Goal: Transaction & Acquisition: Book appointment/travel/reservation

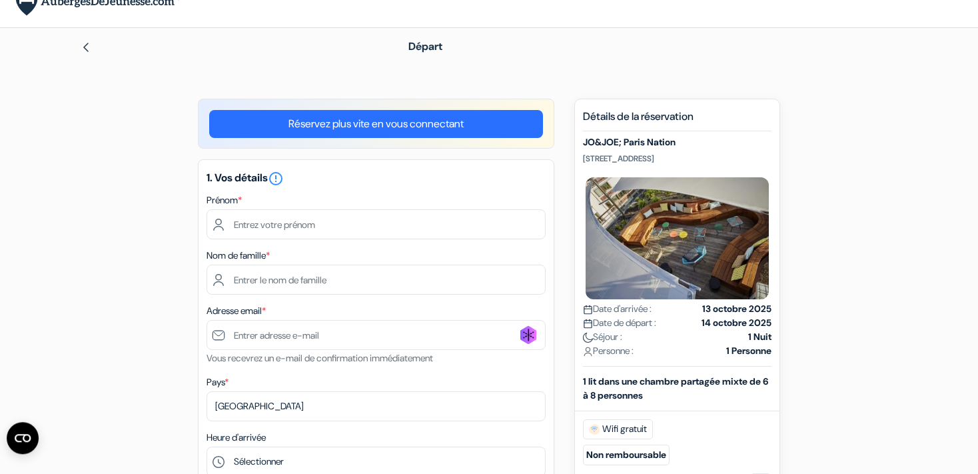
scroll to position [22, 0]
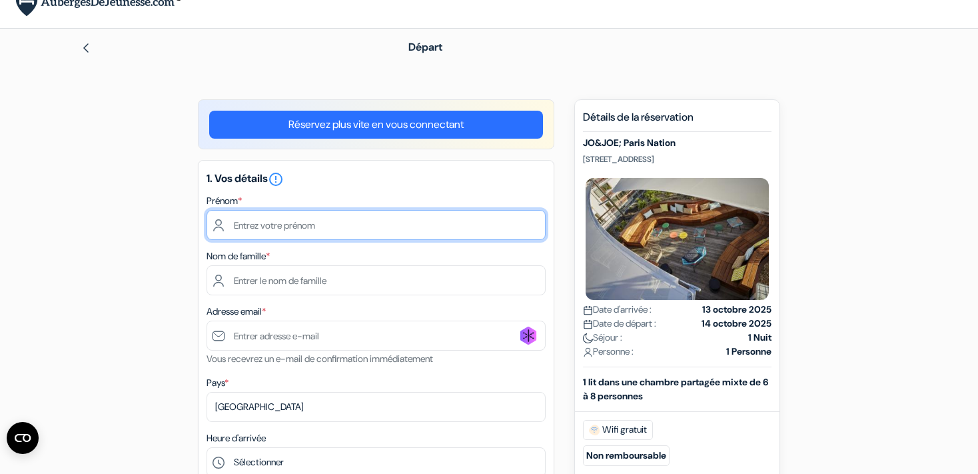
click at [271, 223] on input "text" at bounding box center [376, 225] width 339 height 30
type input "[PERSON_NAME]"
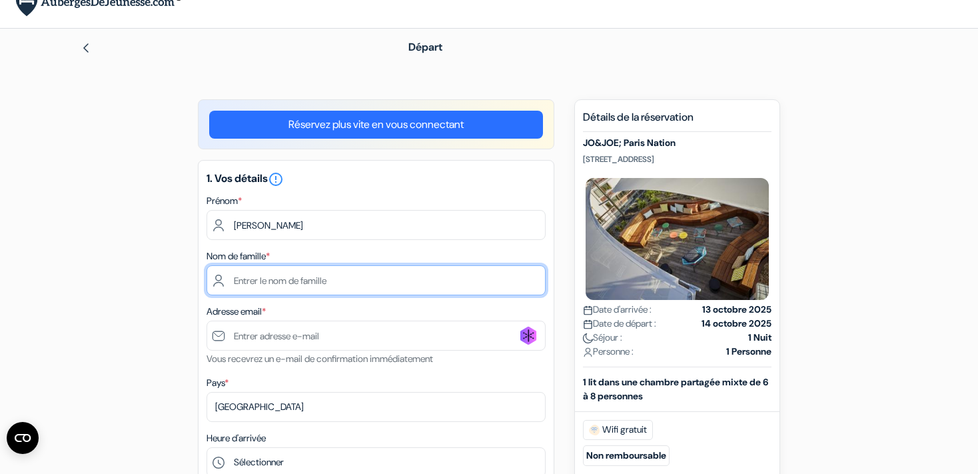
type input "[PERSON_NAME]"
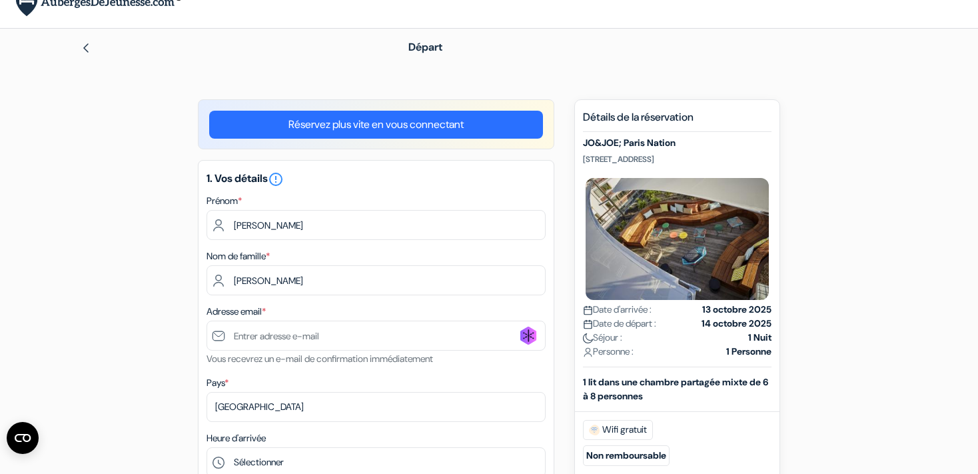
type input "0648785953"
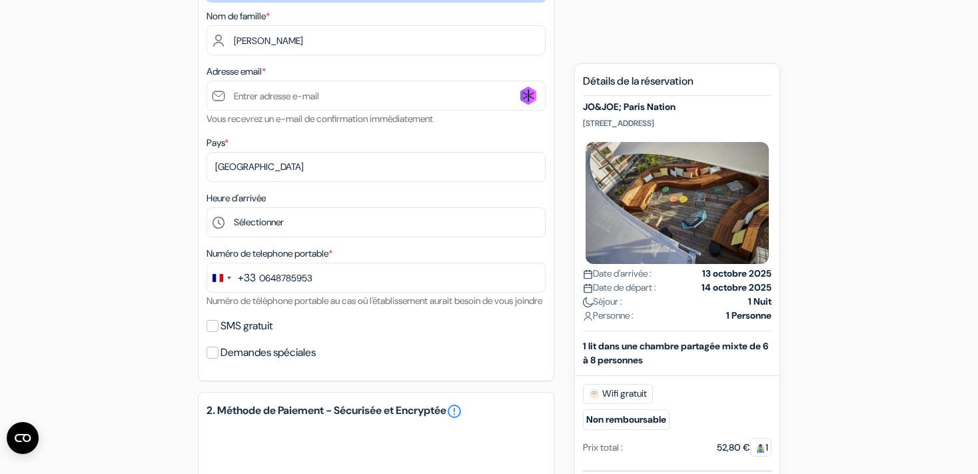
scroll to position [233, 0]
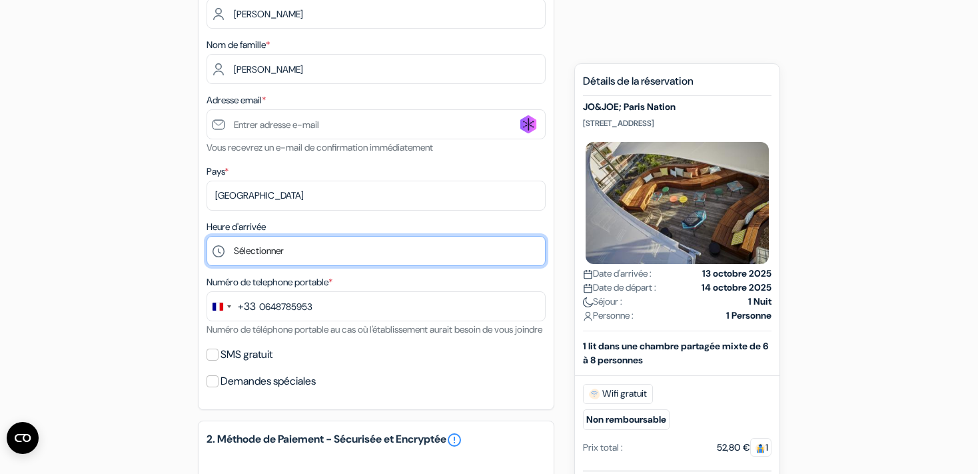
click at [207, 236] on select "Sélectionner 1:00 2:00 3:00 4:00 5:00 6:00 7:00 8:00 9:00 10:00 11:00 12:00 13:…" at bounding box center [376, 251] width 339 height 30
select select "18"
click option "18:00" at bounding box center [0, 0] width 0 height 0
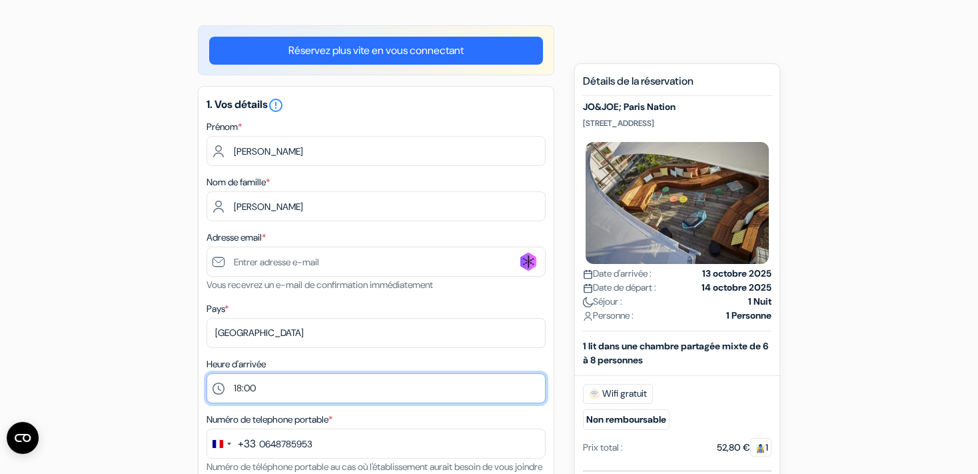
scroll to position [93, 0]
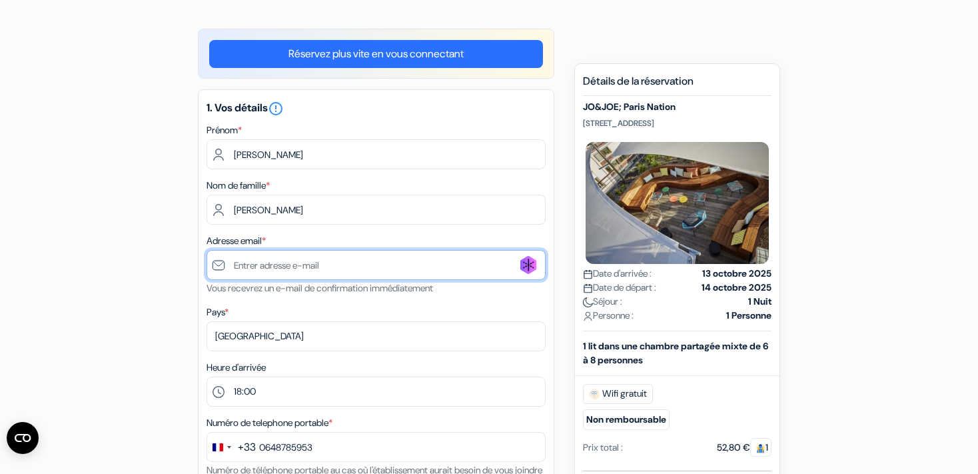
click at [254, 258] on input "text" at bounding box center [376, 265] width 339 height 30
click at [252, 263] on input "text" at bounding box center [376, 265] width 339 height 30
click at [533, 265] on input "text" at bounding box center [376, 265] width 339 height 30
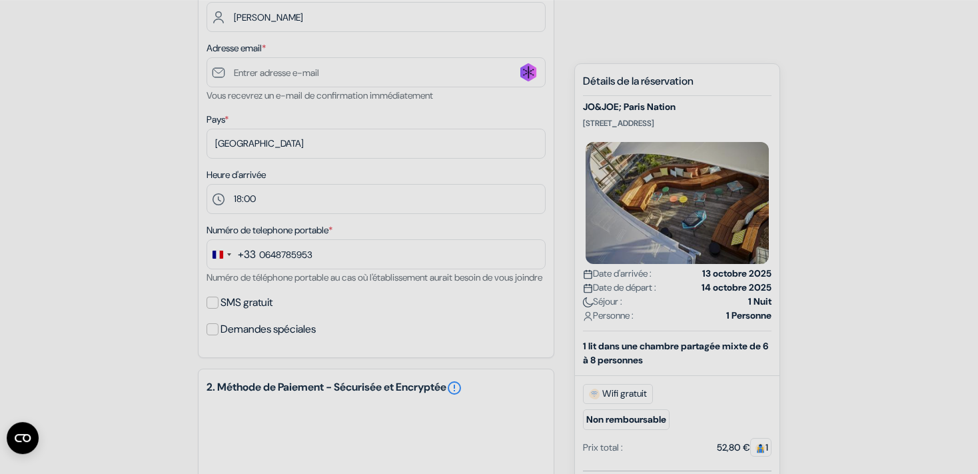
scroll to position [304, 0]
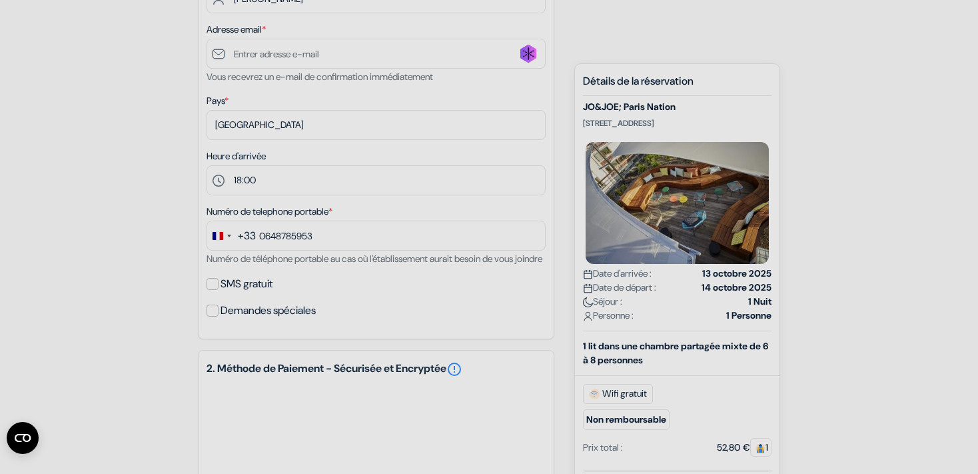
type input "[EMAIL_ADDRESS][DOMAIN_NAME]"
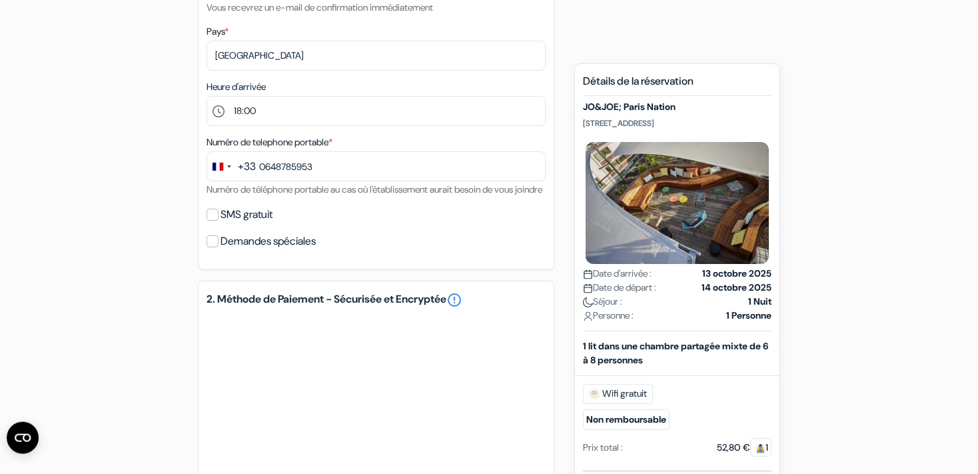
scroll to position [374, 0]
click at [207, 220] on input "SMS gratuit" at bounding box center [213, 214] width 12 height 12
checkbox input "true"
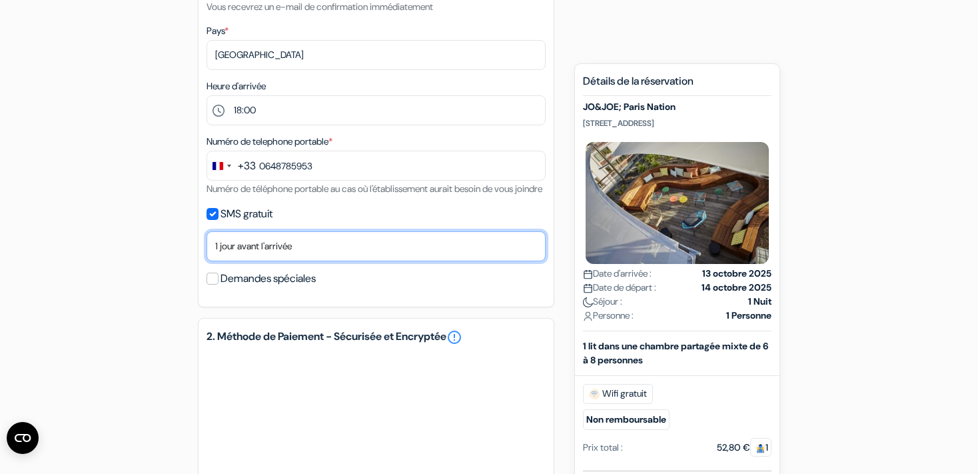
click at [207, 231] on select "Non merci Maintenant Le jour de votre arrivée 1 jour avant l'arrivée 2 jours av…" at bounding box center [376, 246] width 339 height 30
select select "0"
click option "Le jour de votre arrivée" at bounding box center [0, 0] width 0 height 0
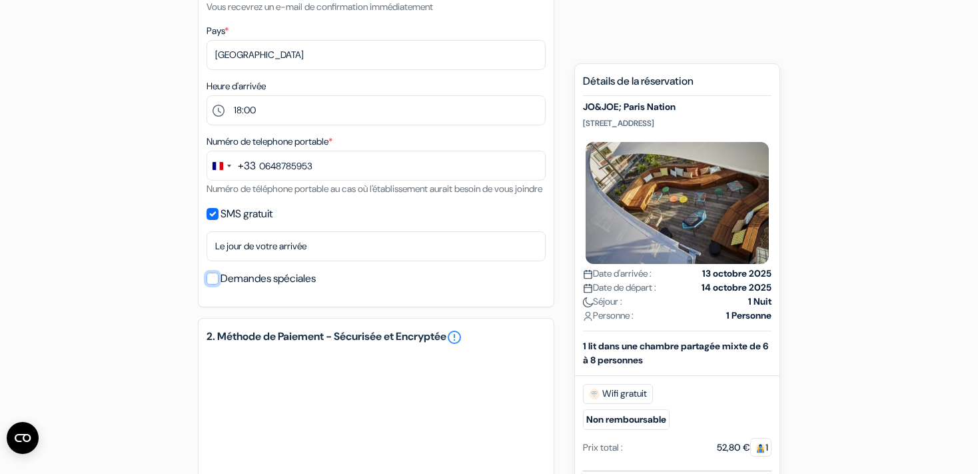
click at [215, 285] on input "Demandes spéciales" at bounding box center [213, 279] width 12 height 12
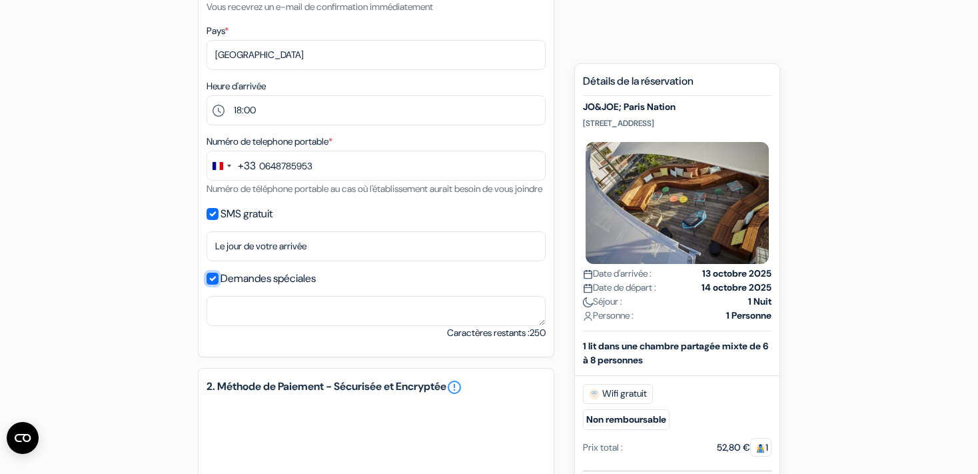
click at [215, 285] on input "Demandes spéciales" at bounding box center [213, 279] width 12 height 12
checkbox input "false"
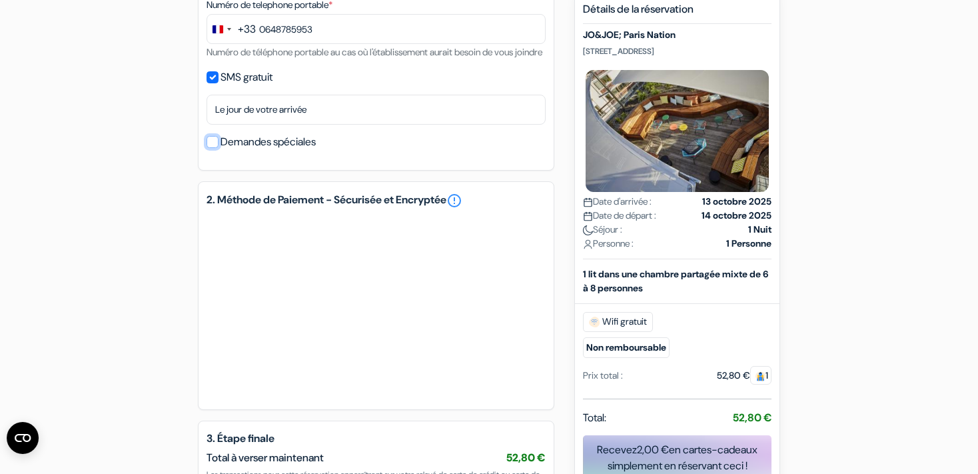
scroll to position [585, 0]
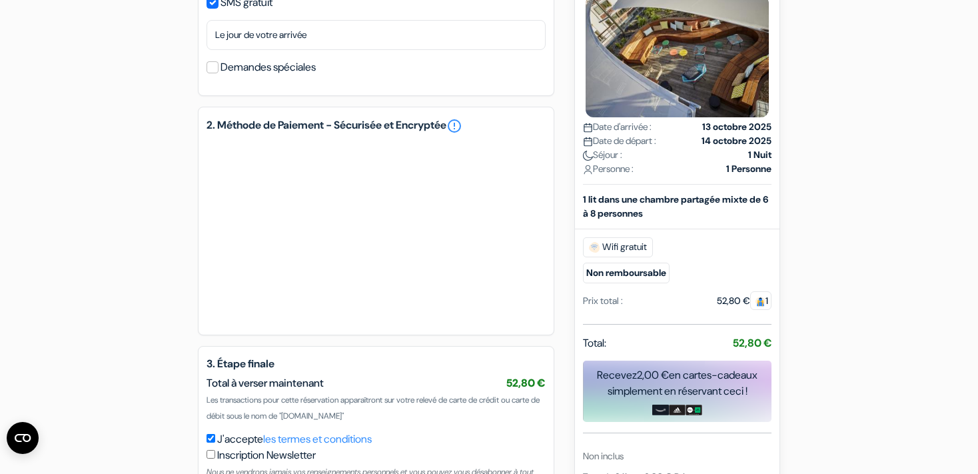
click at [330, 134] on h5 "2. Méthode de Paiement - Sécurisée et Encryptée error_outline" at bounding box center [376, 126] width 339 height 16
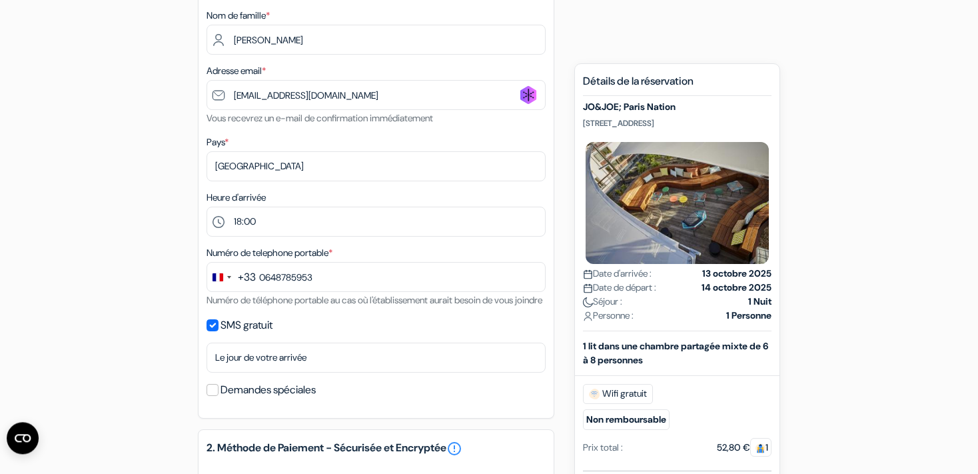
scroll to position [60, 0]
